Goal: Task Accomplishment & Management: Use online tool/utility

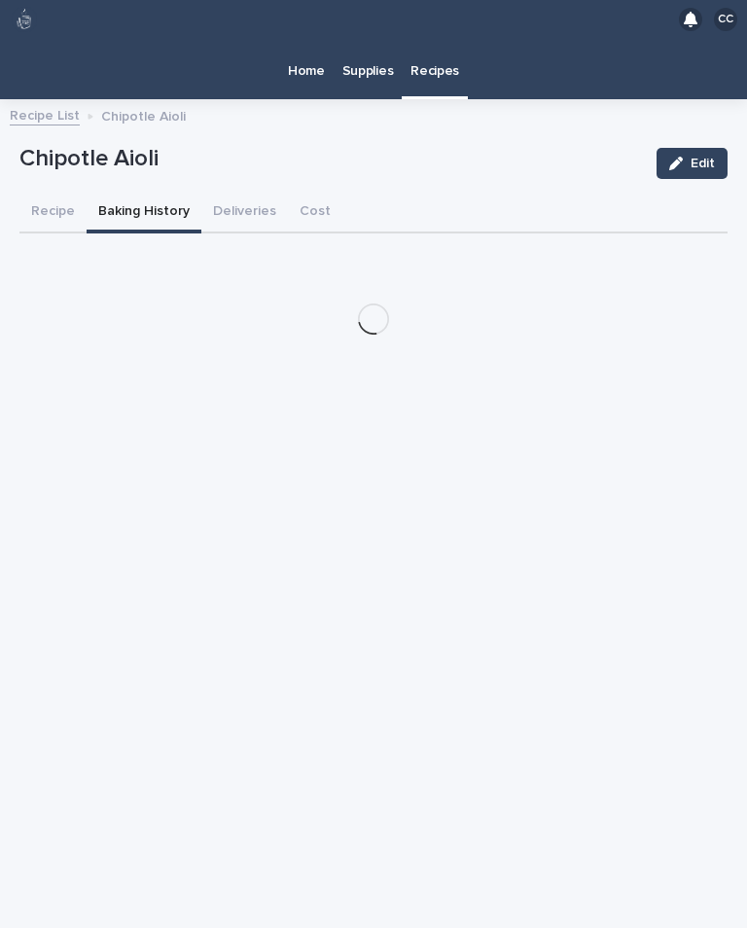
click at [432, 51] on link "Recipes" at bounding box center [435, 67] width 66 height 57
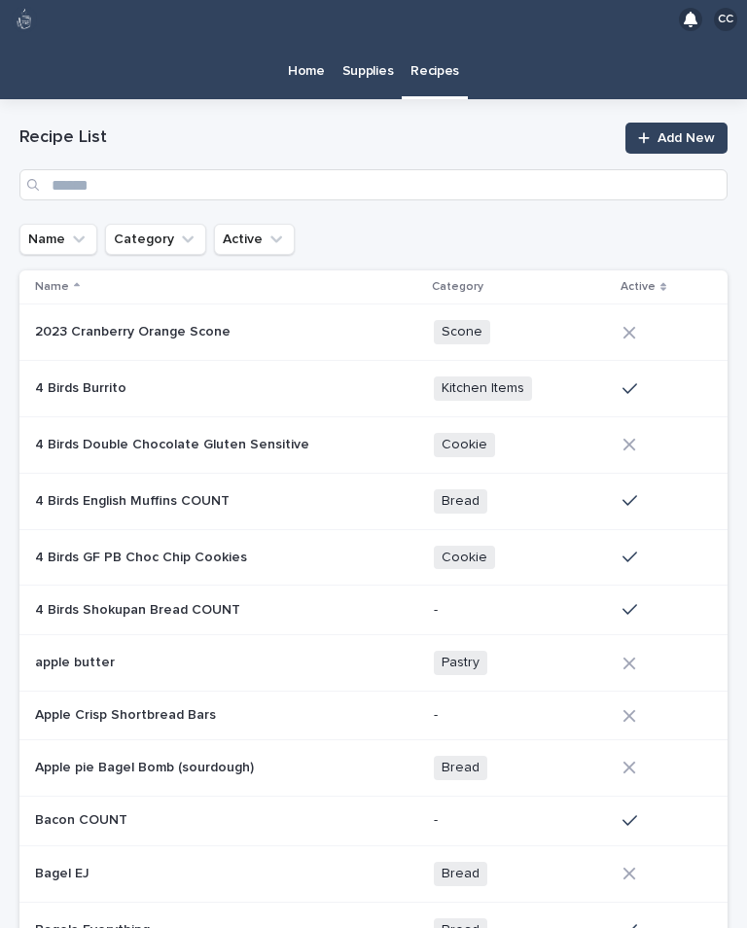
scroll to position [30, 0]
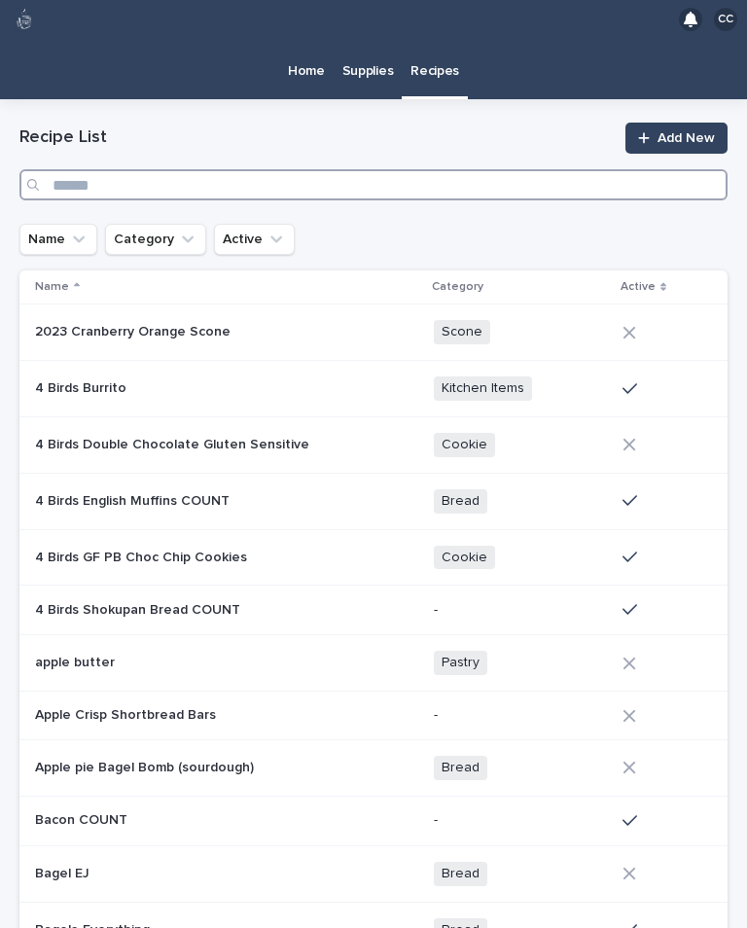
click at [331, 169] on input "Search" at bounding box center [373, 184] width 709 height 31
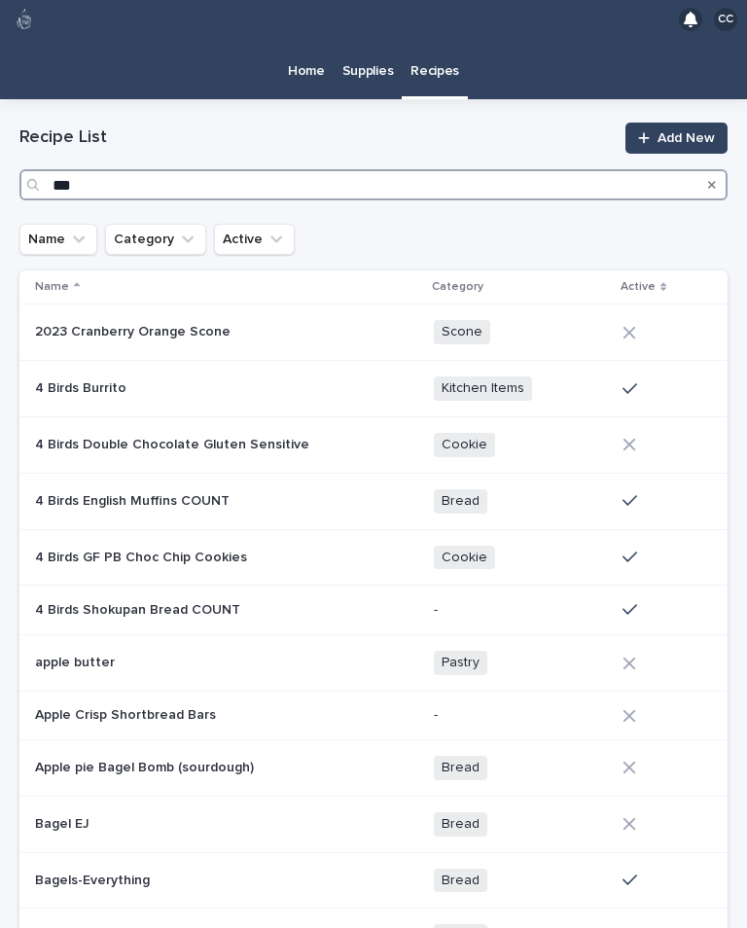
type input "****"
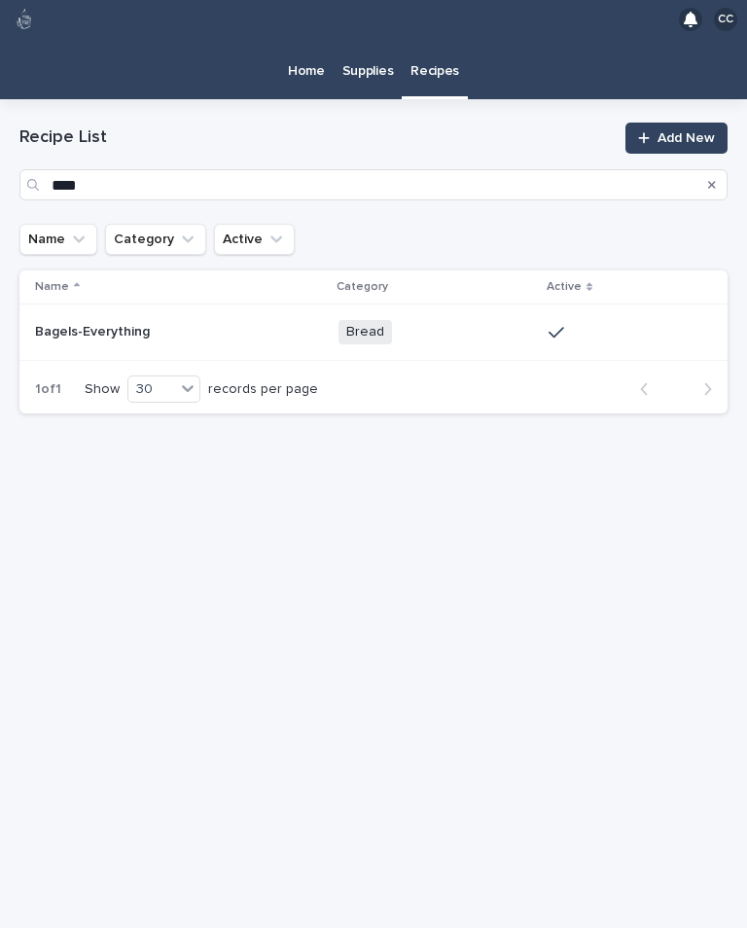
click at [133, 320] on p "Bagels-Everything" at bounding box center [94, 330] width 119 height 20
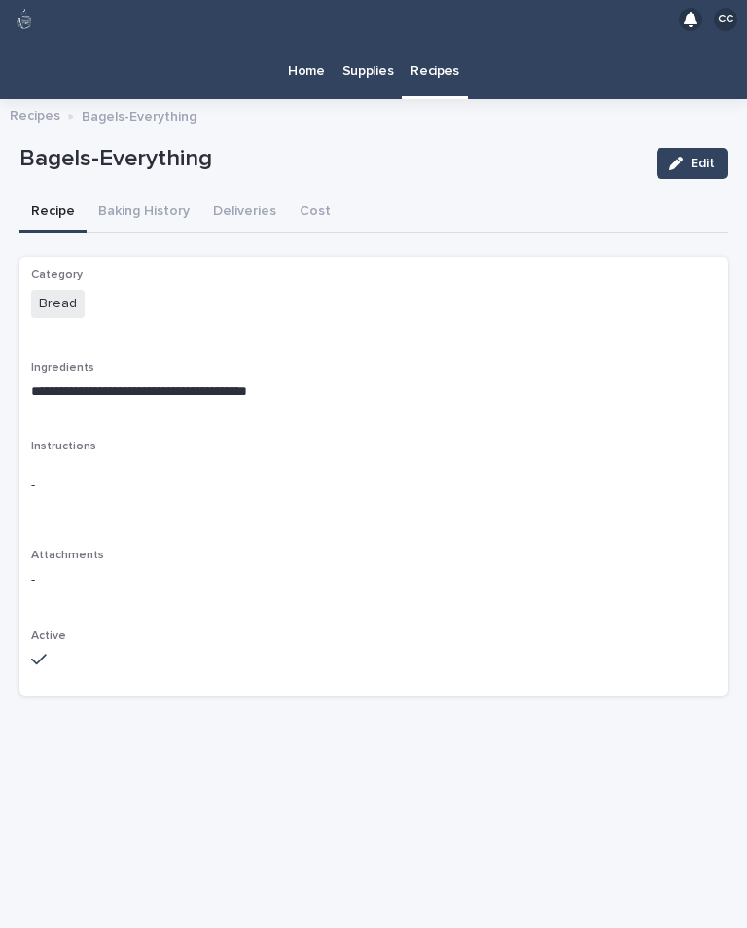
click at [143, 193] on button "Baking History" at bounding box center [144, 213] width 115 height 41
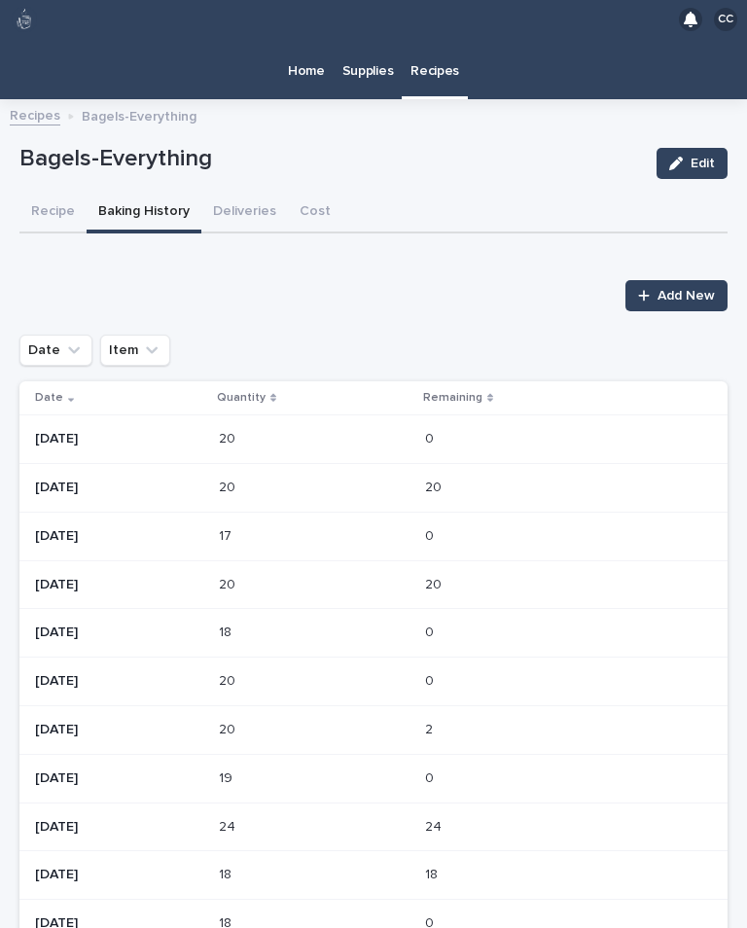
click at [681, 289] on span "Add New" at bounding box center [686, 296] width 57 height 14
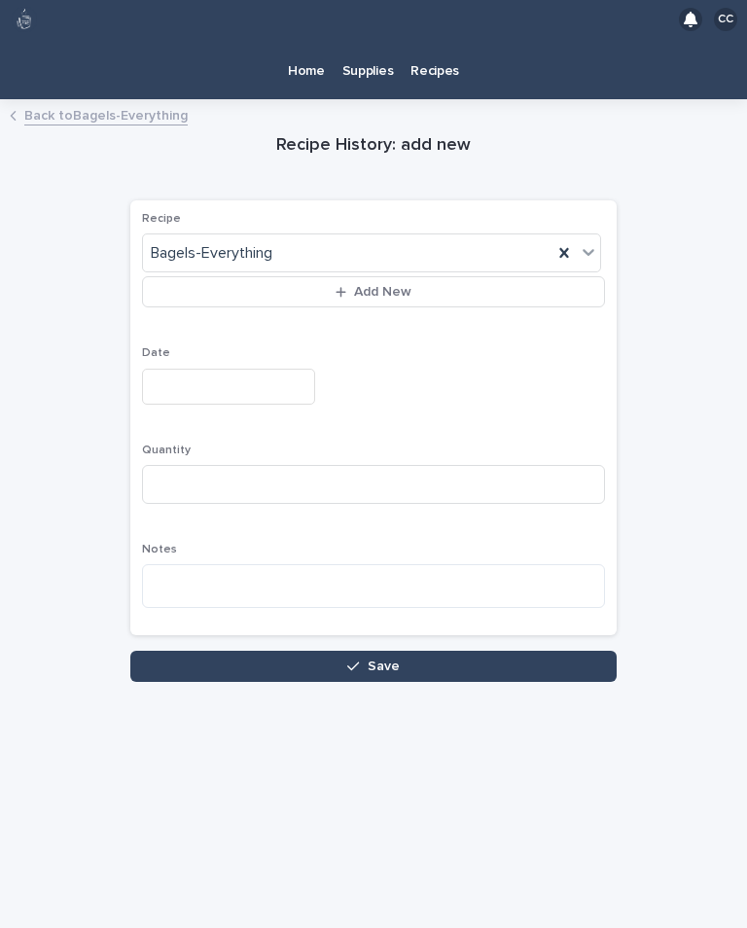
click at [224, 369] on input "text" at bounding box center [228, 387] width 173 height 36
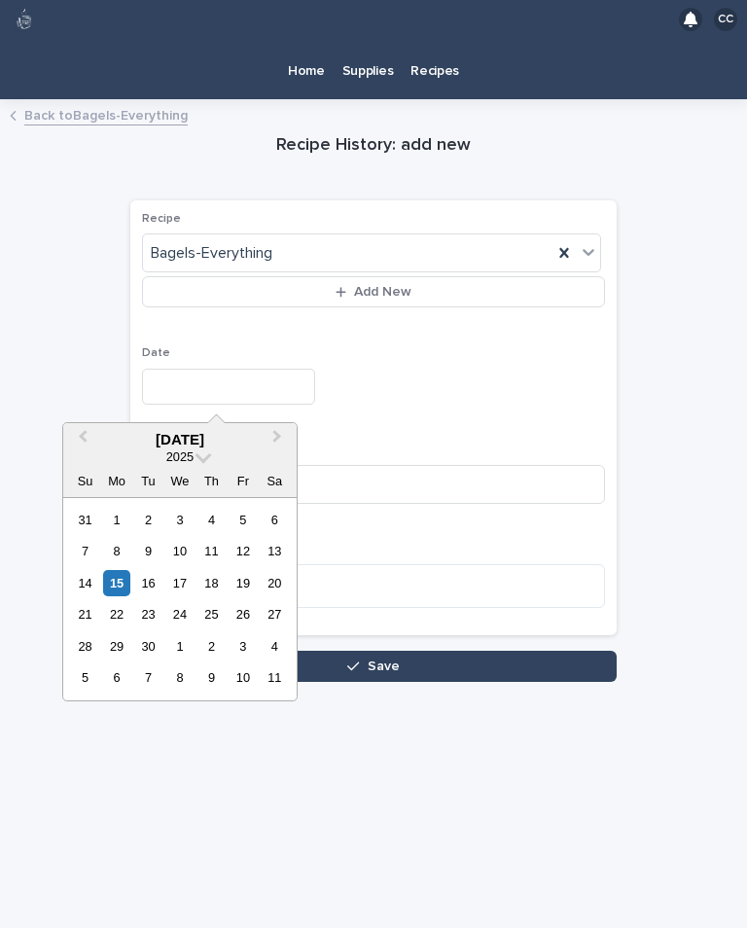
click at [122, 570] on div "15" at bounding box center [116, 583] width 26 height 26
type input "**********"
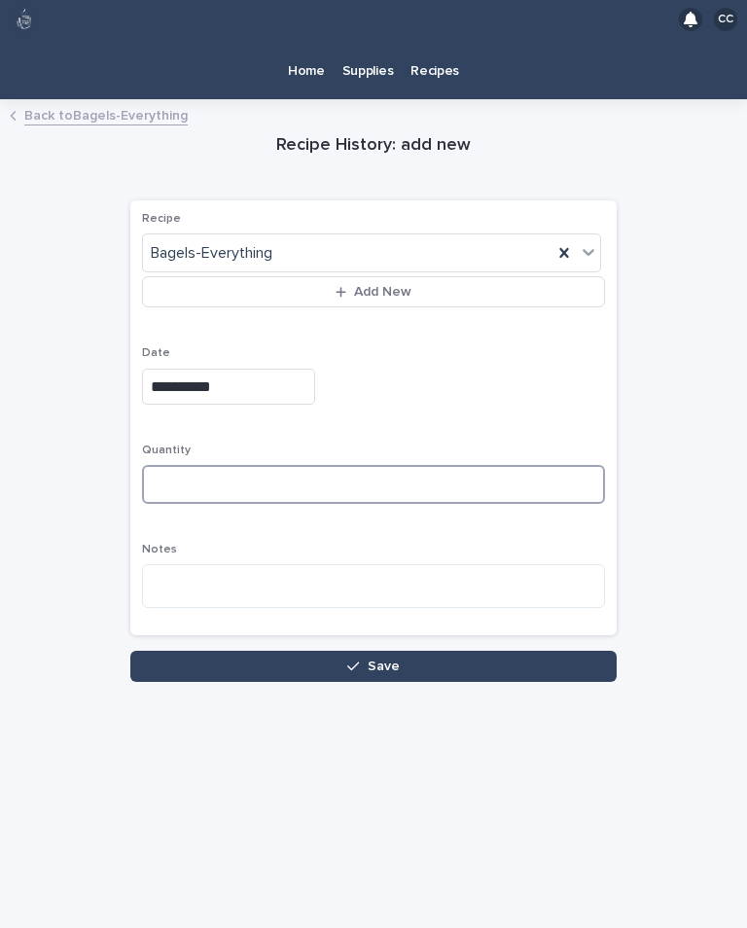
click at [222, 465] on input at bounding box center [373, 484] width 463 height 39
type input "**"
click at [408, 651] on button "Save" at bounding box center [373, 666] width 487 height 31
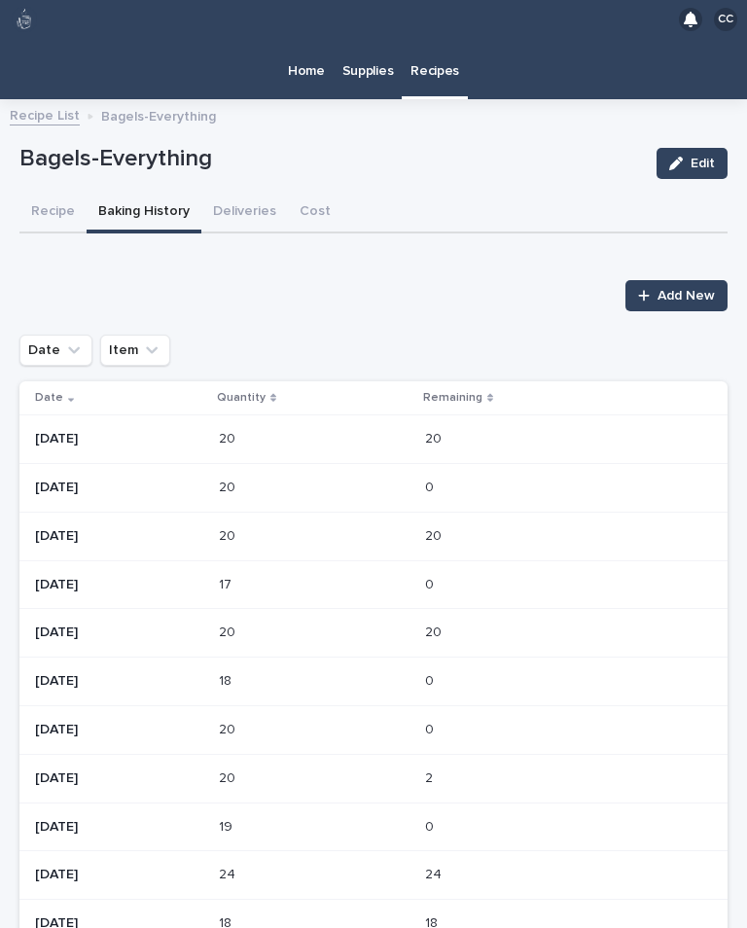
click at [305, 48] on p "Home" at bounding box center [306, 59] width 37 height 41
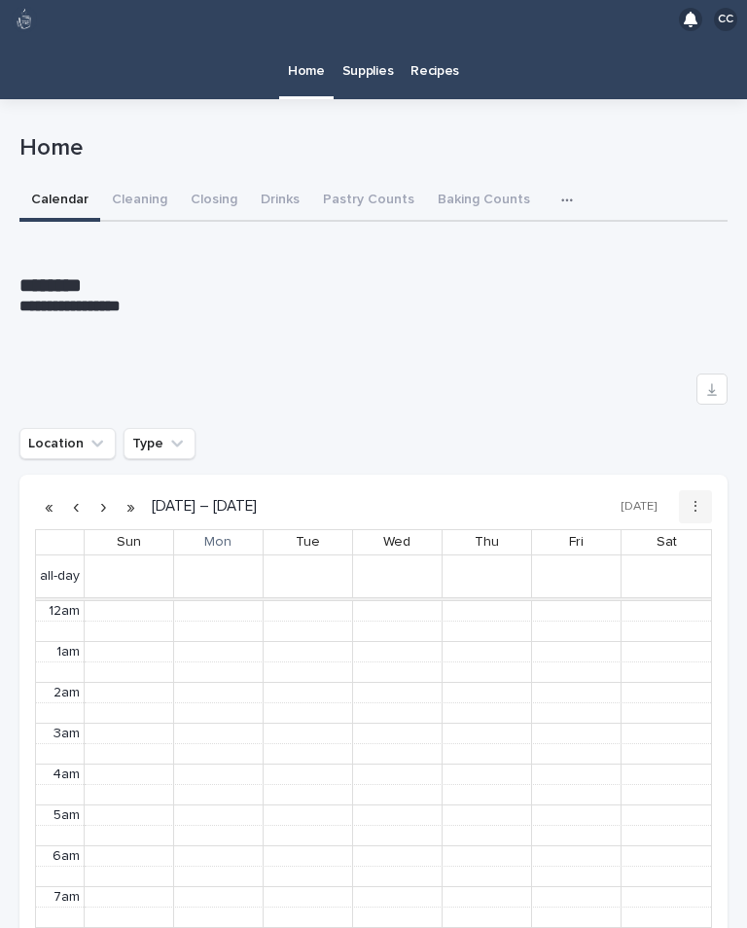
click at [377, 181] on button "Pastry Counts" at bounding box center [368, 201] width 115 height 41
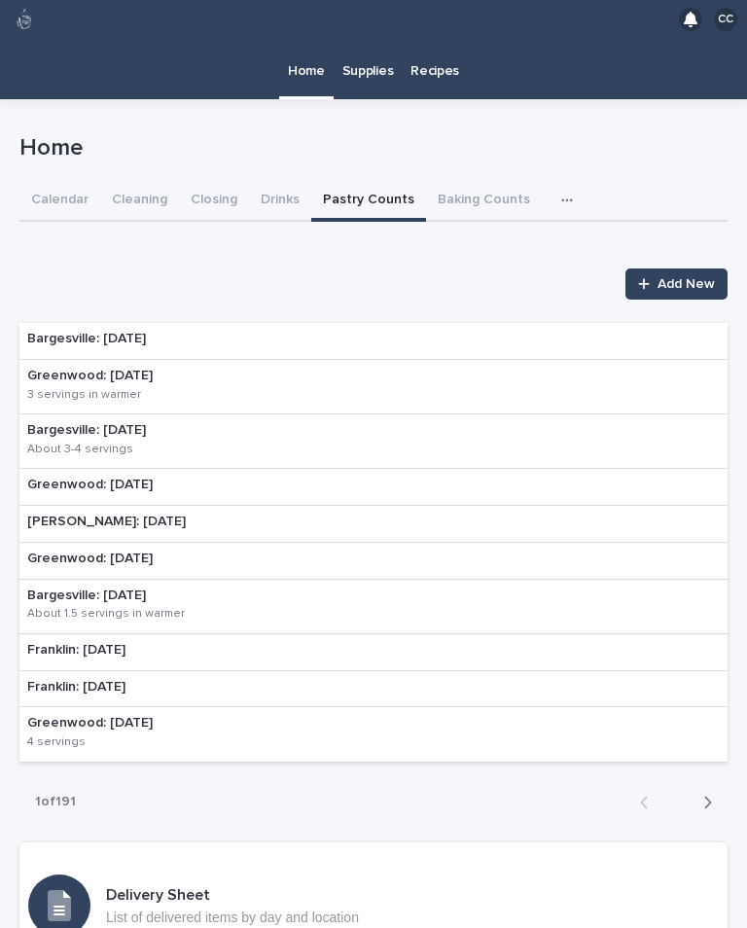
click at [178, 368] on p "Greenwood: [DATE]" at bounding box center [146, 376] width 239 height 17
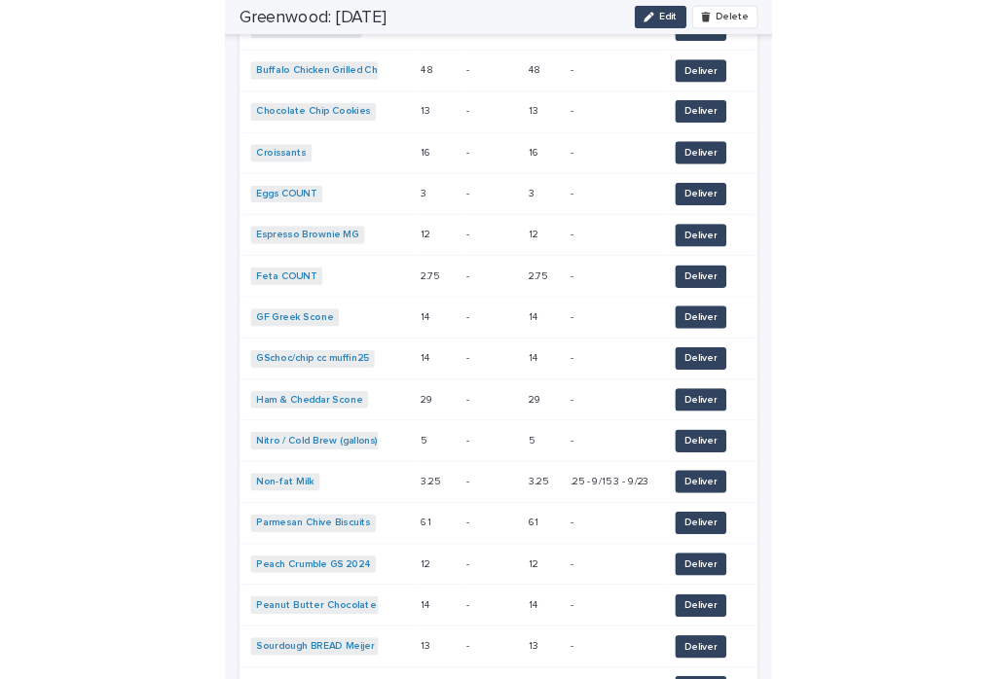
scroll to position [1649, 0]
